Goal: Check status: Check status

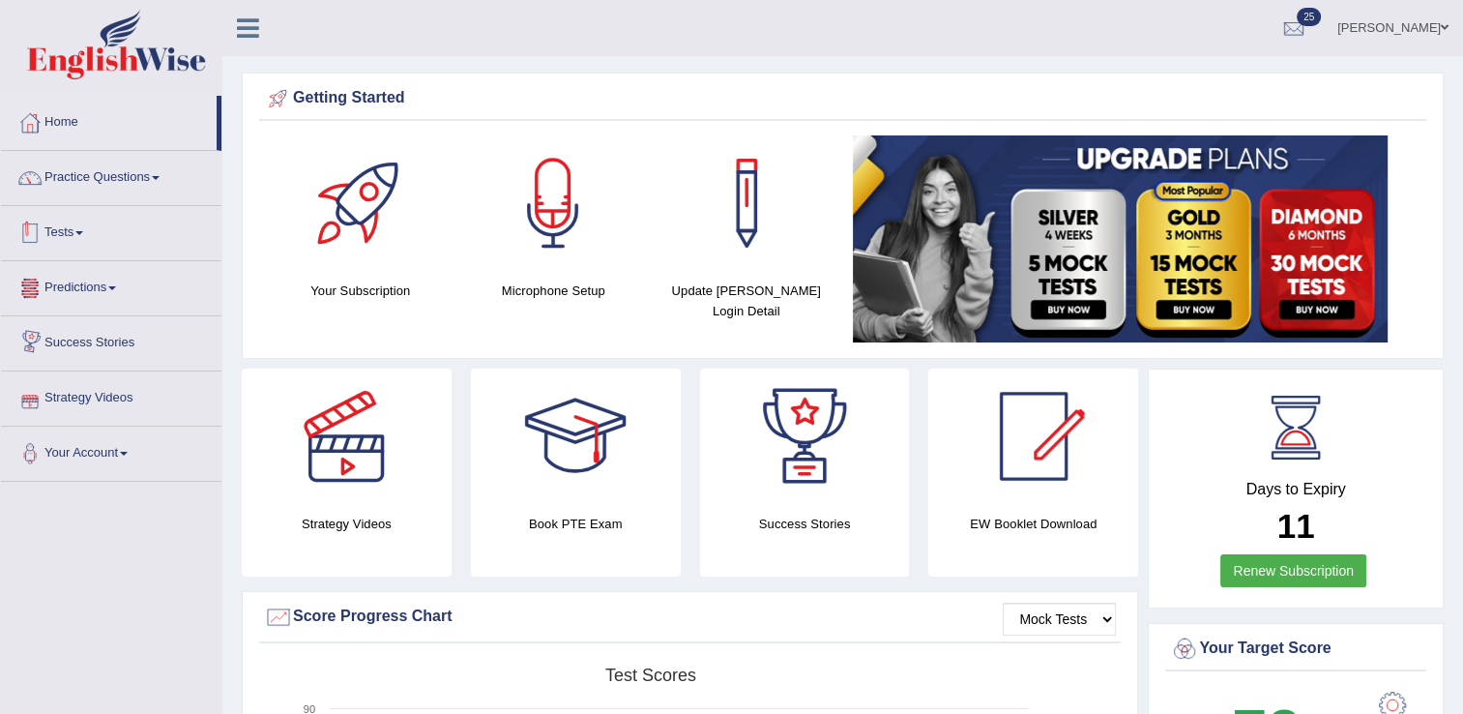
click at [81, 238] on link "Tests" at bounding box center [111, 230] width 220 height 48
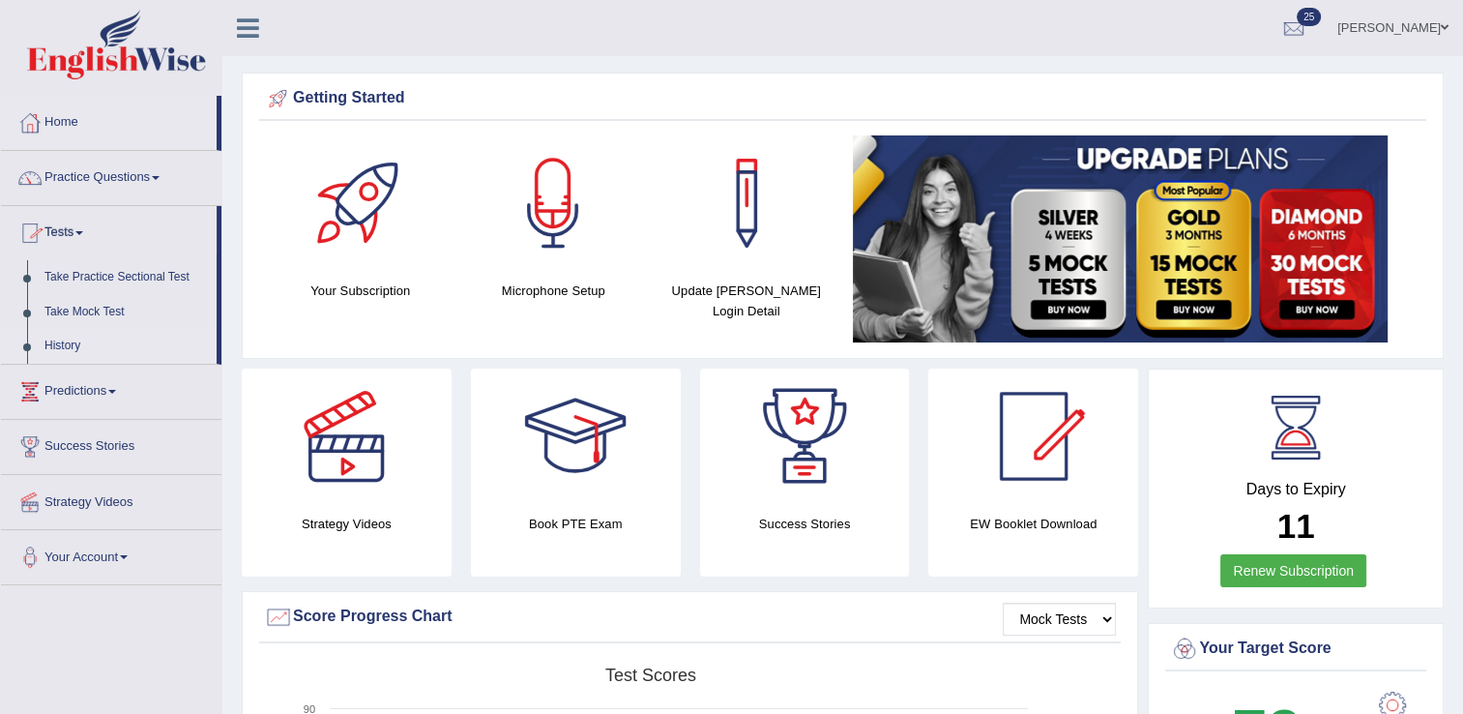
click at [71, 347] on link "History" at bounding box center [126, 346] width 181 height 35
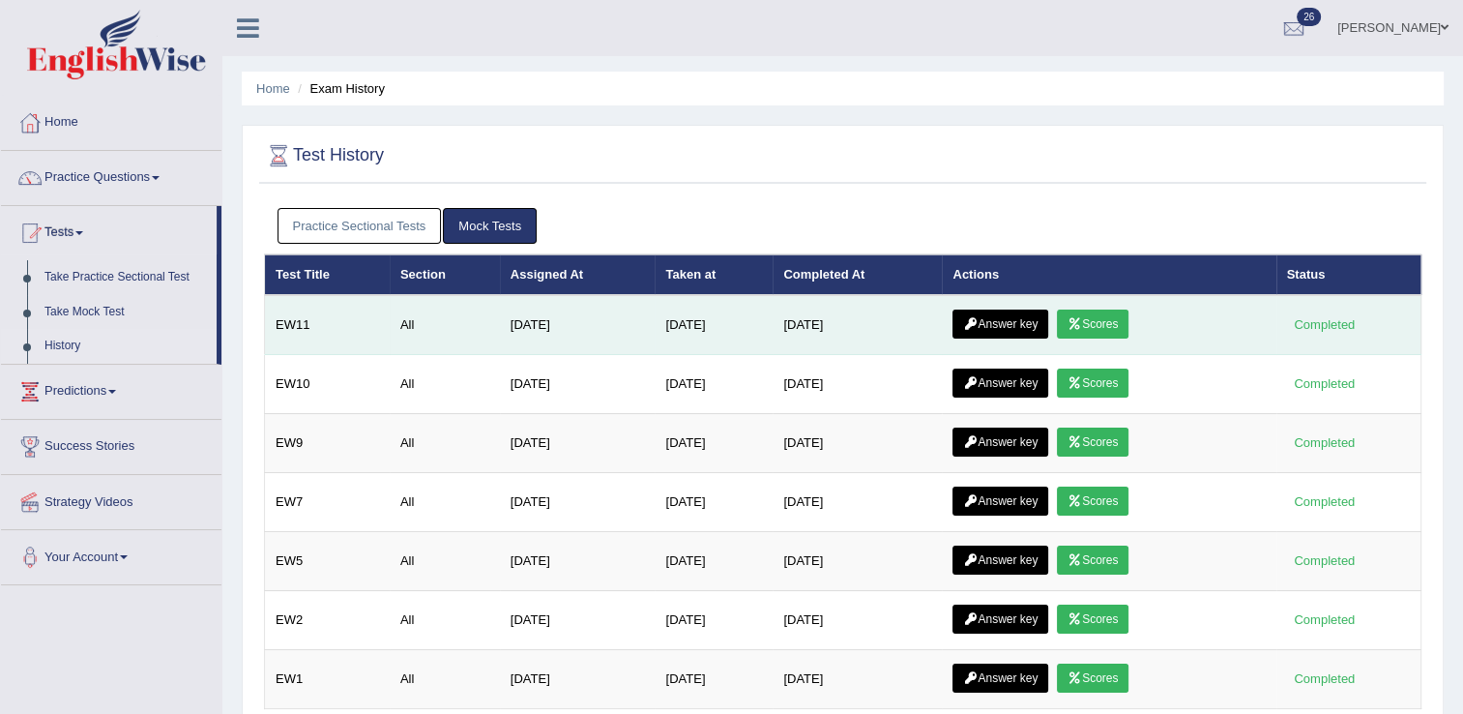
click at [1095, 316] on link "Scores" at bounding box center [1093, 323] width 72 height 29
click at [1036, 315] on link "Answer key" at bounding box center [1000, 323] width 96 height 29
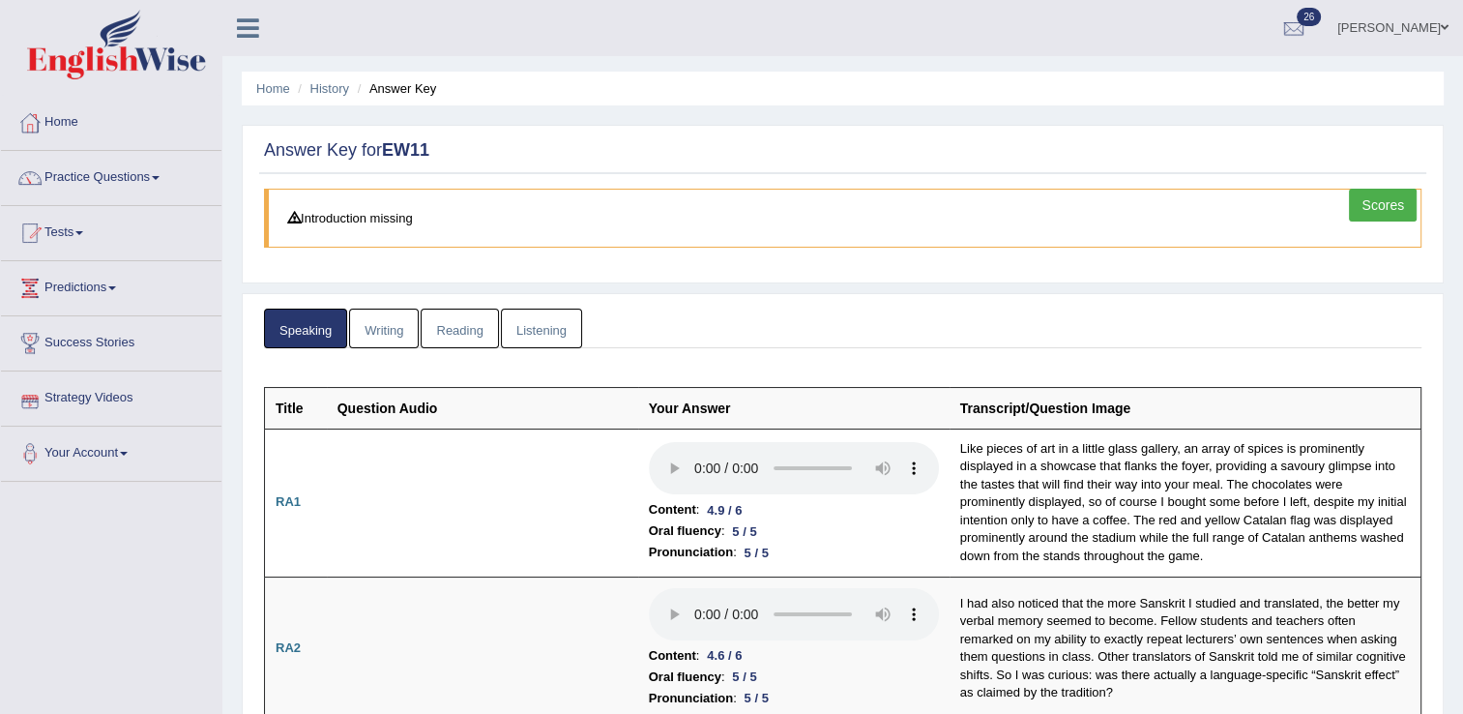
click at [361, 324] on link "Writing" at bounding box center [384, 328] width 70 height 40
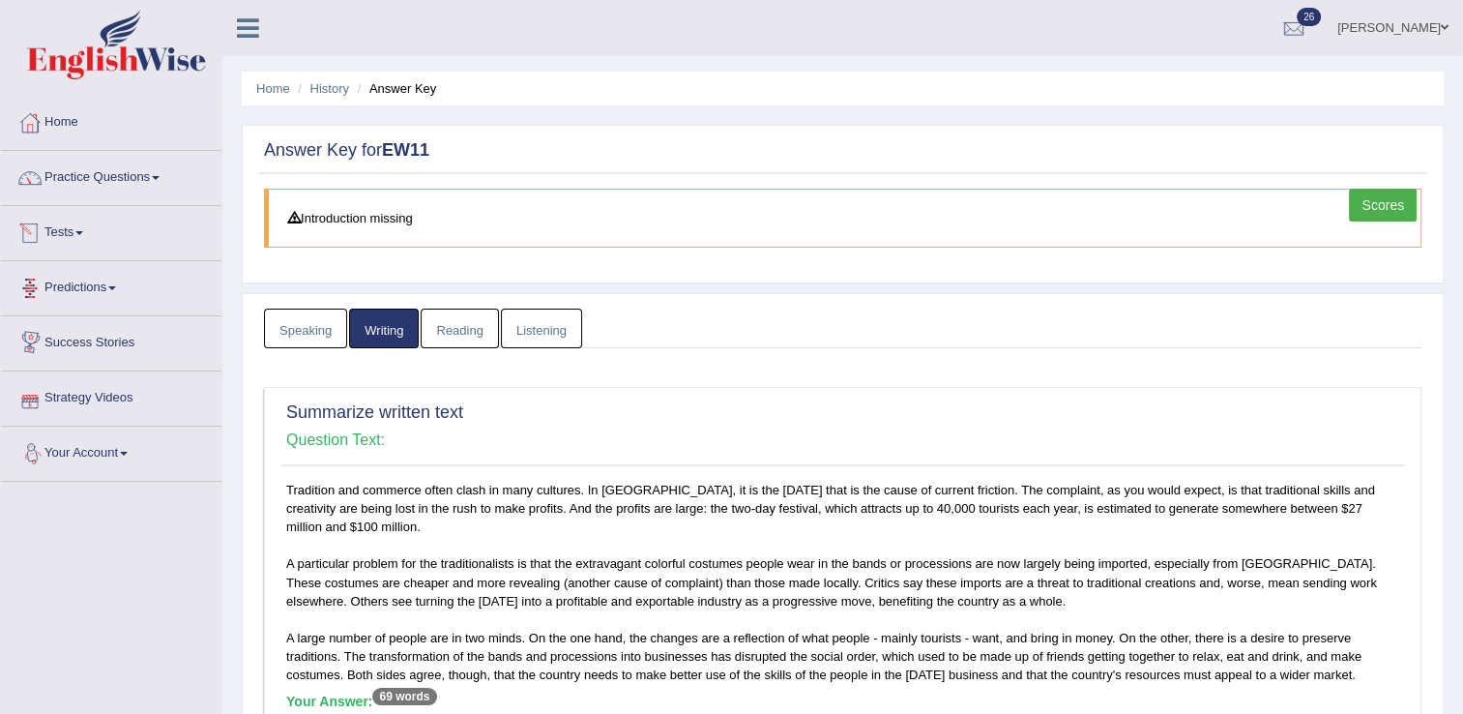
click at [446, 336] on link "Reading" at bounding box center [459, 328] width 77 height 40
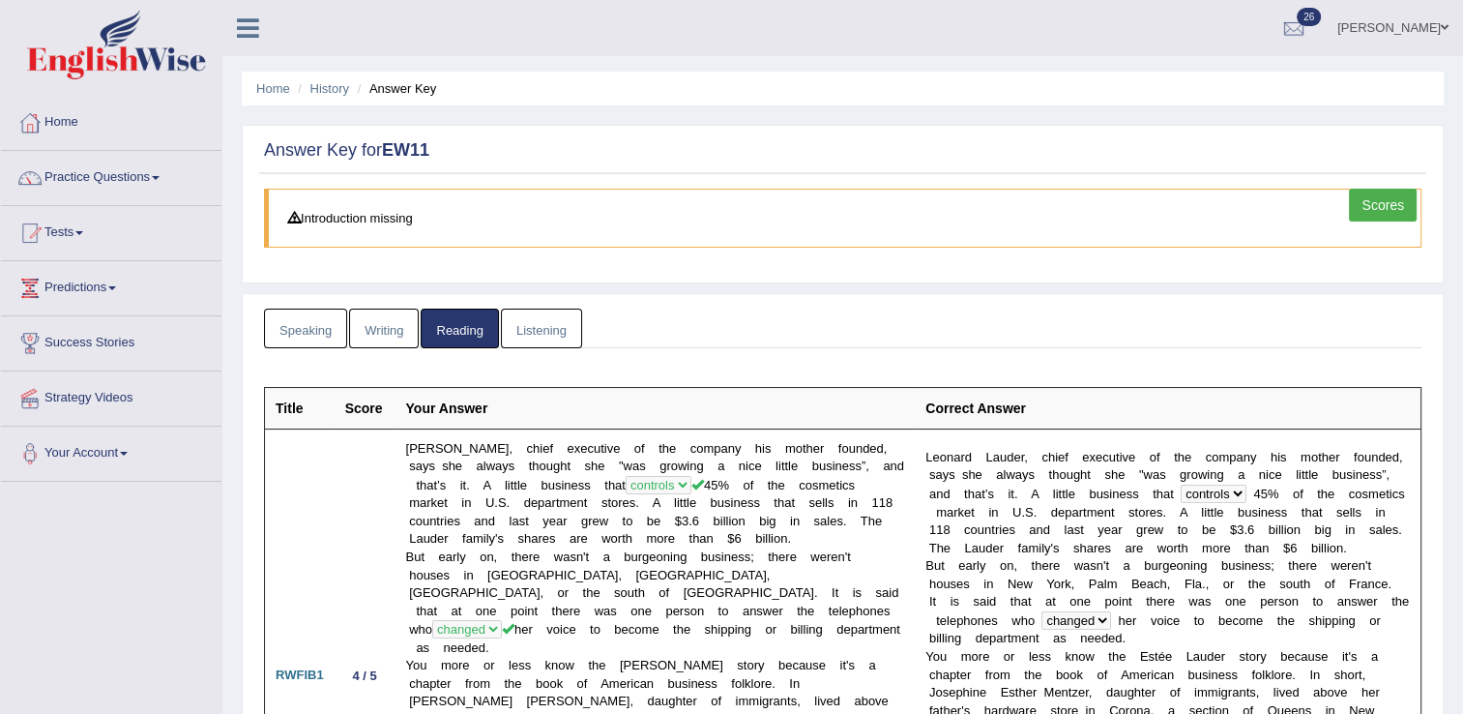
click at [543, 330] on link "Listening" at bounding box center [541, 328] width 81 height 40
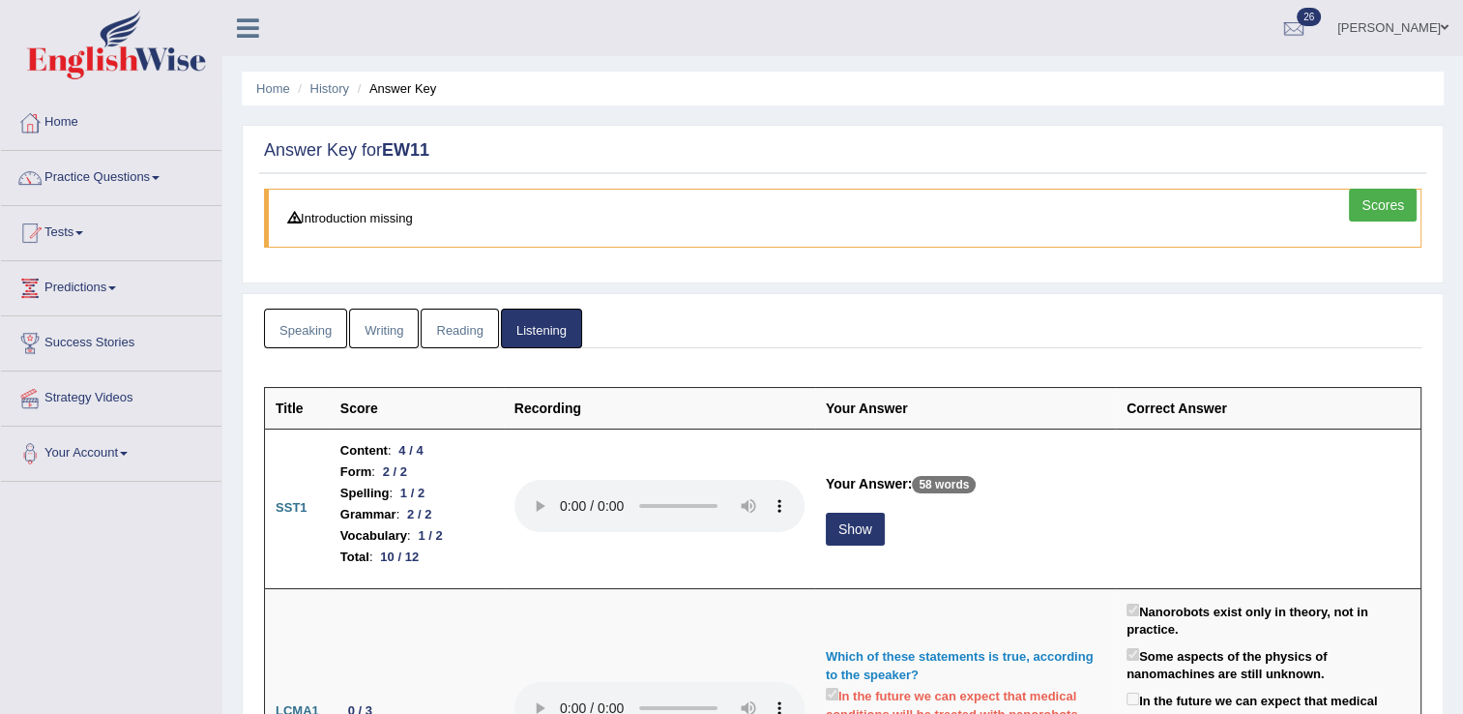
click at [1361, 206] on link "Scores" at bounding box center [1383, 205] width 68 height 33
